Goal: Information Seeking & Learning: Learn about a topic

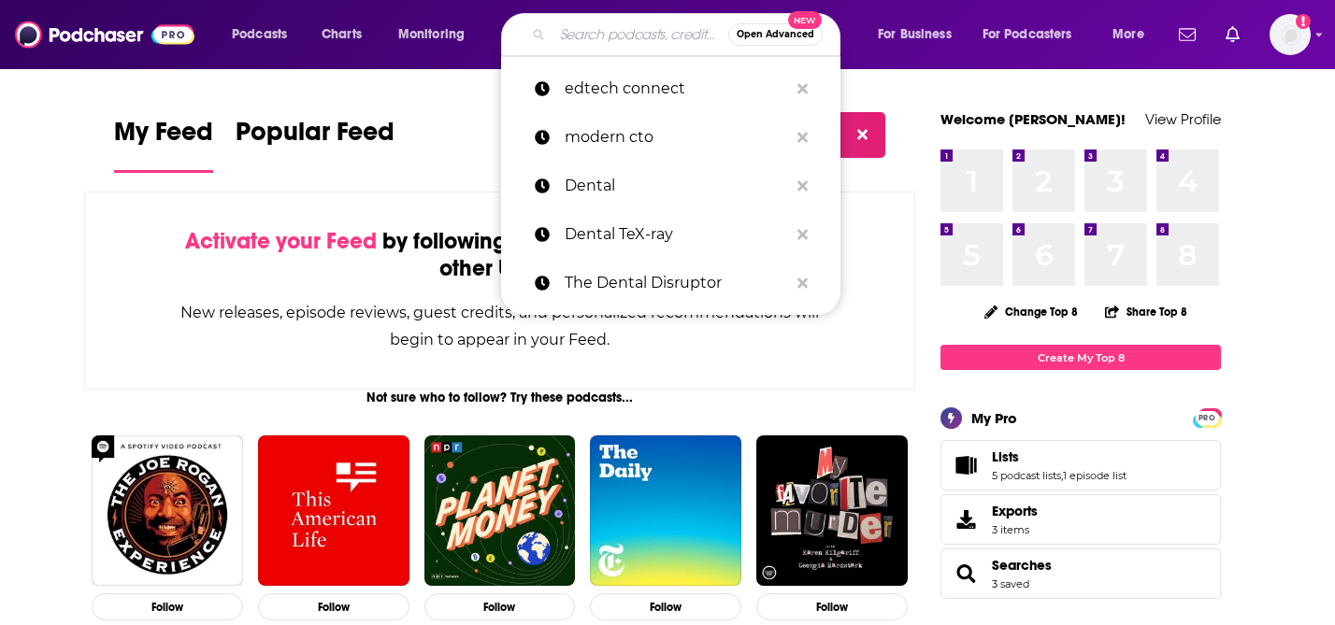
click at [610, 39] on input "Search podcasts, credits, & more..." at bounding box center [641, 35] width 176 height 30
click at [620, 85] on p "edtech connect" at bounding box center [676, 89] width 223 height 49
type input "edtech connect"
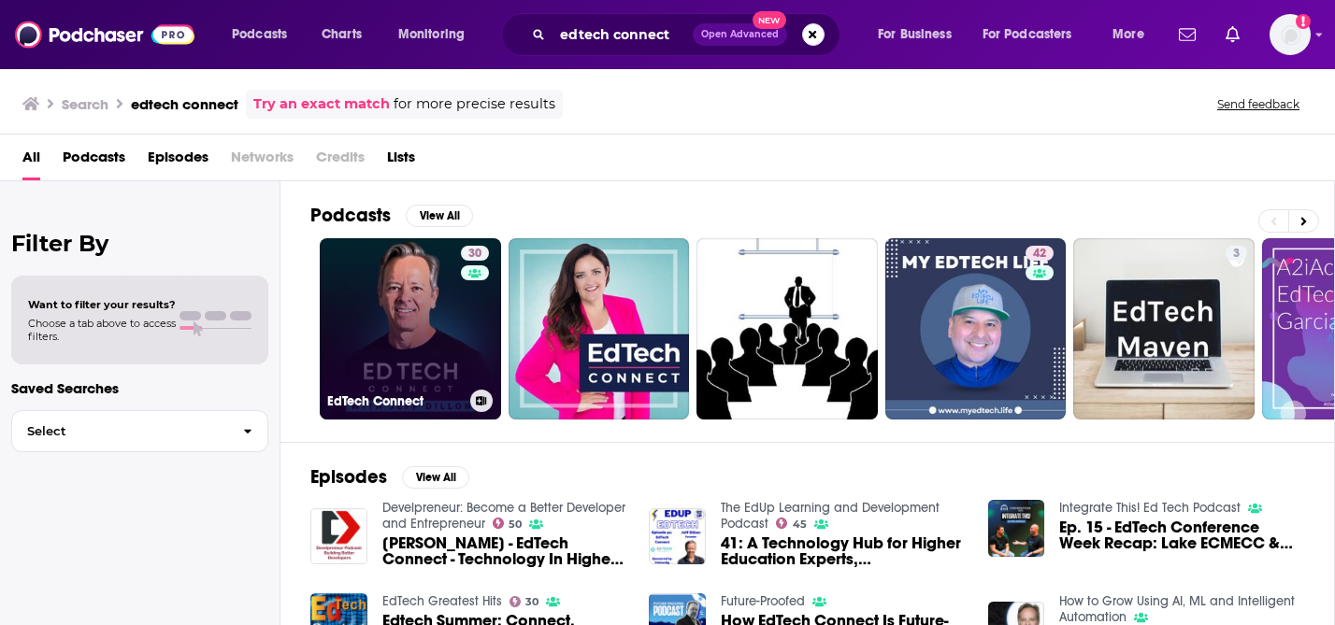
click at [446, 311] on link "30 EdTech Connect" at bounding box center [410, 328] width 181 height 181
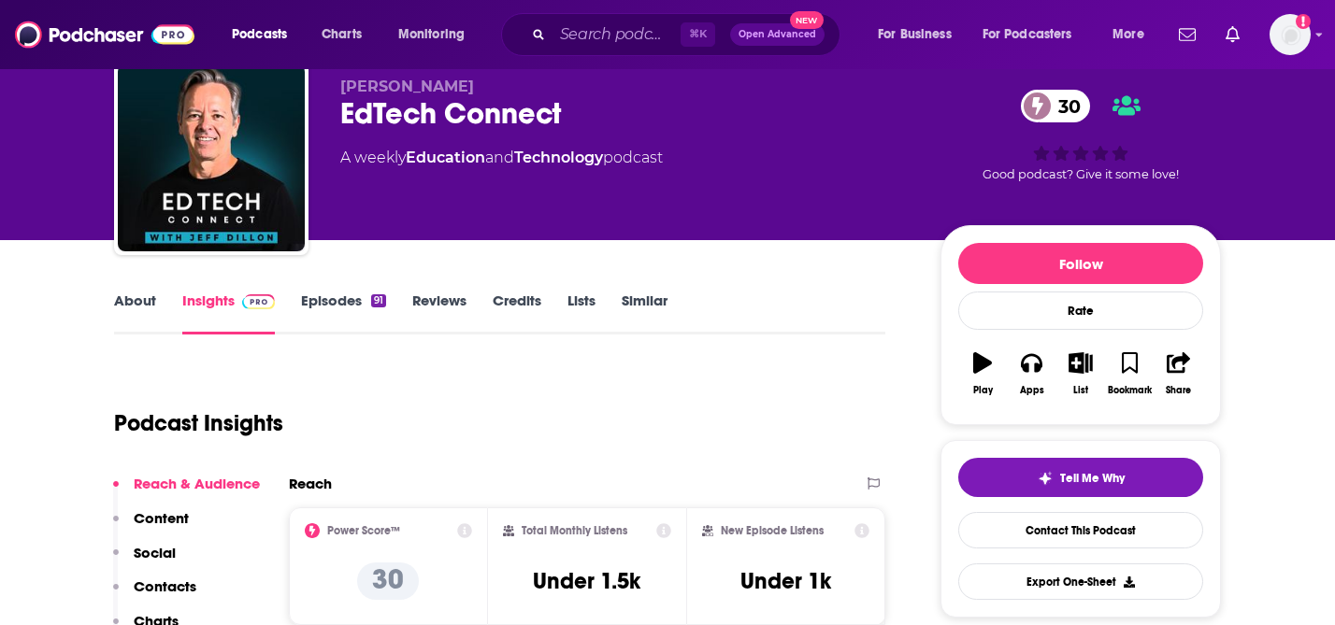
scroll to position [55, 0]
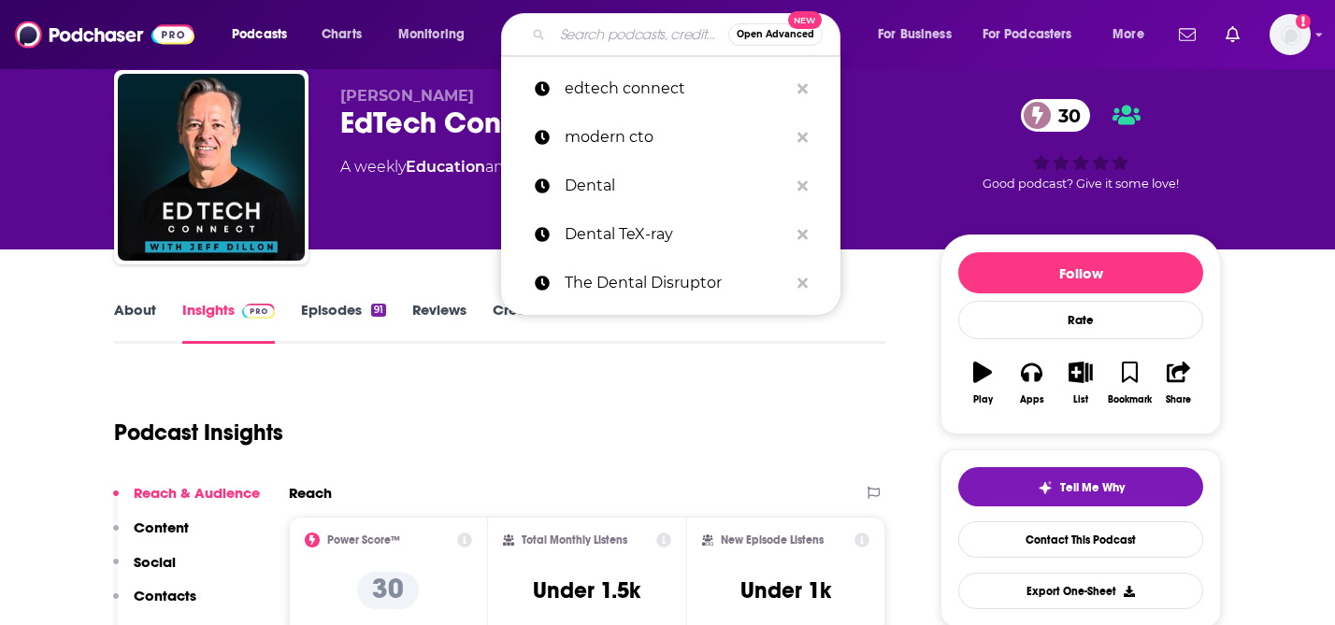
click at [643, 43] on input "Search podcasts, credits, & more..." at bounding box center [641, 35] width 176 height 30
click at [629, 32] on input "Search podcasts, credits, & more..." at bounding box center [641, 35] width 176 height 30
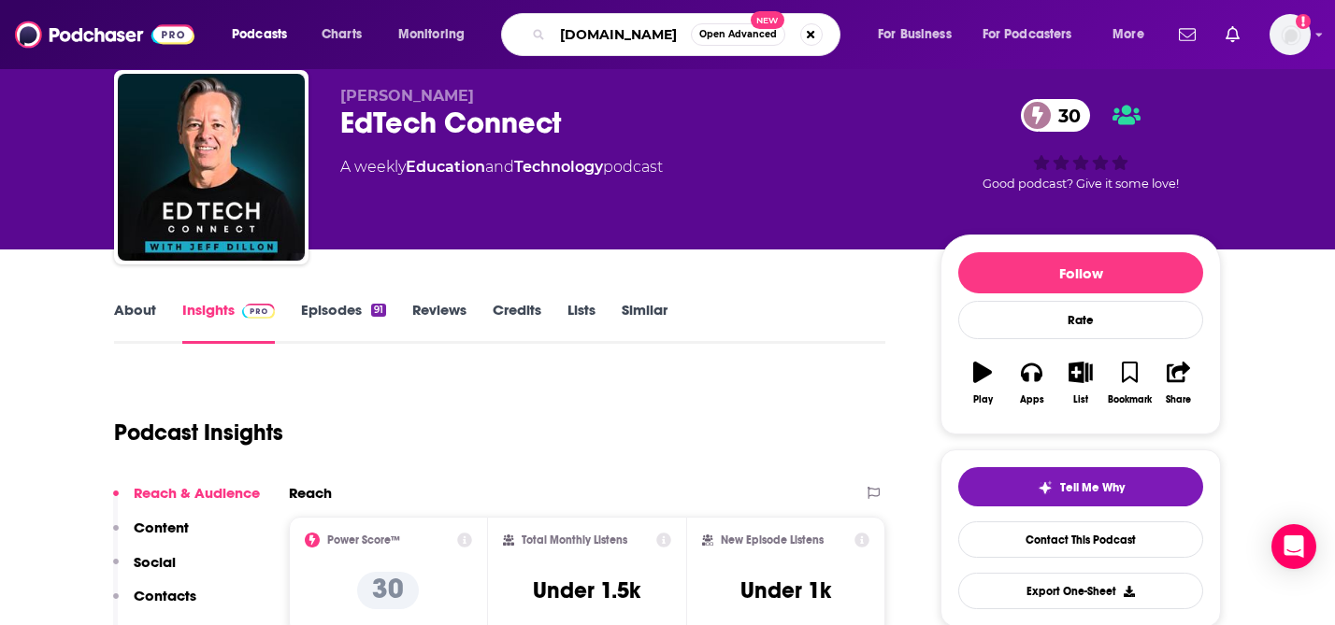
type input "[DOMAIN_NAME]"
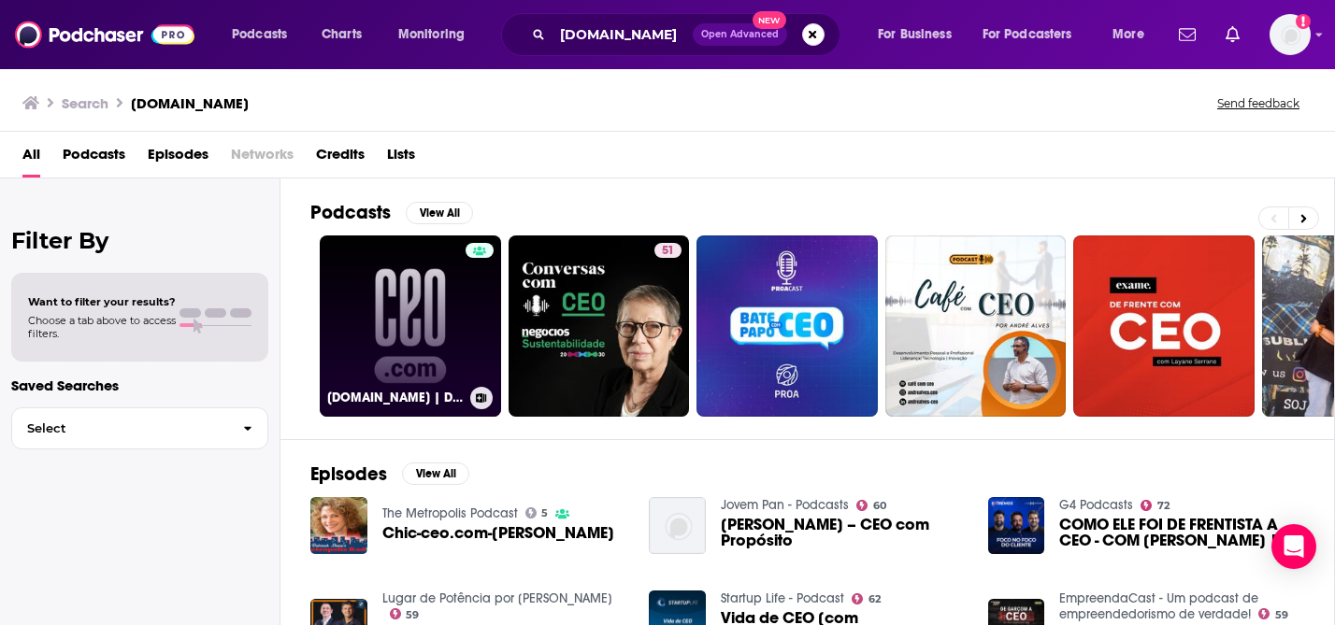
click at [448, 353] on link "[DOMAIN_NAME] | Dispatches from the frontiers of leadership" at bounding box center [410, 326] width 181 height 181
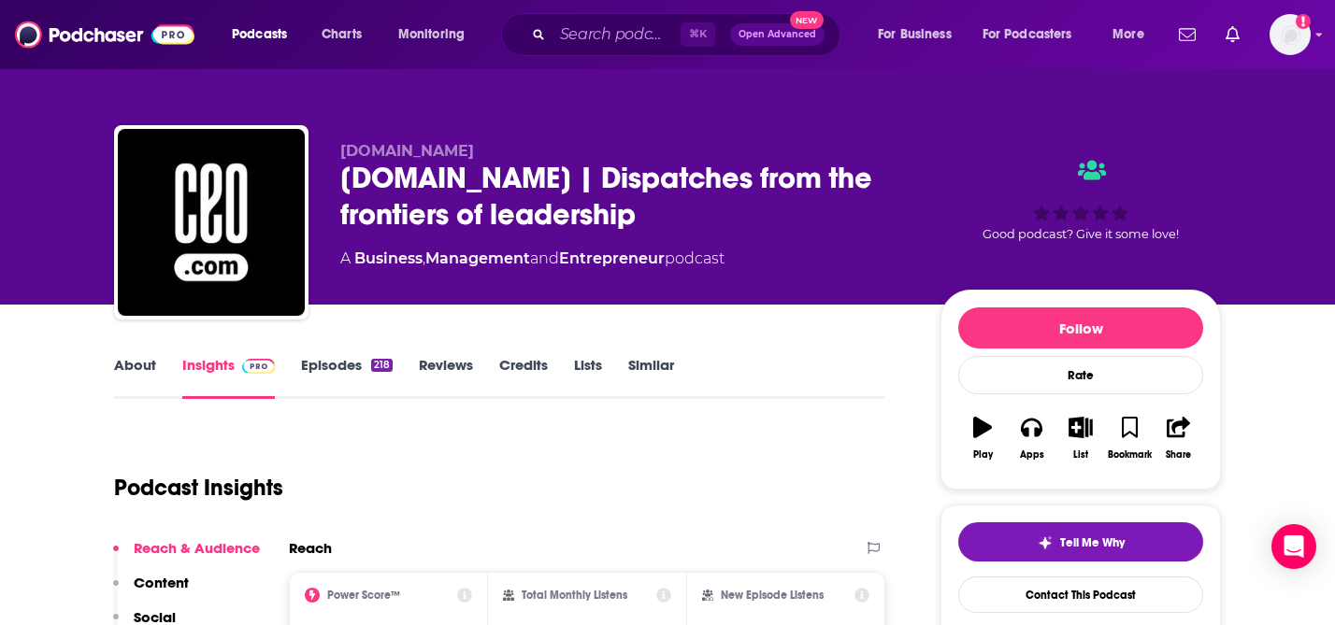
scroll to position [169, 0]
